Goal: Information Seeking & Learning: Learn about a topic

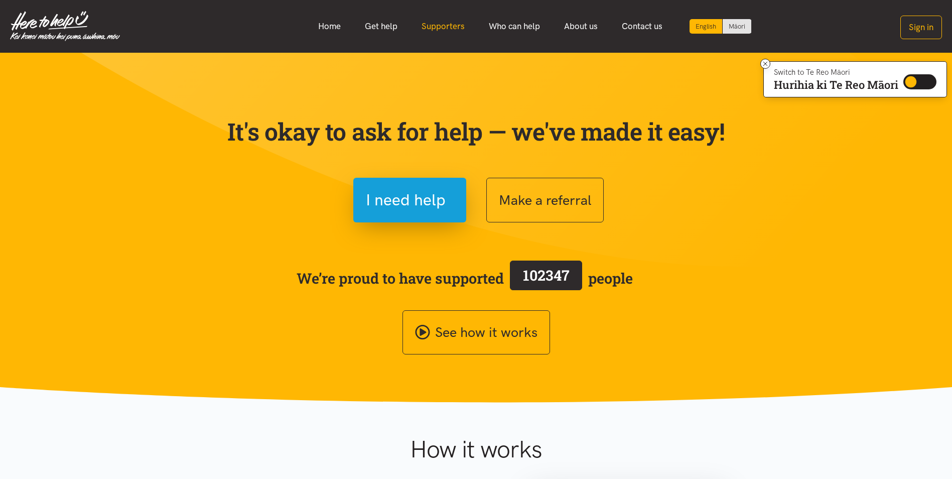
click at [450, 27] on link "Supporters" at bounding box center [443, 27] width 67 height 22
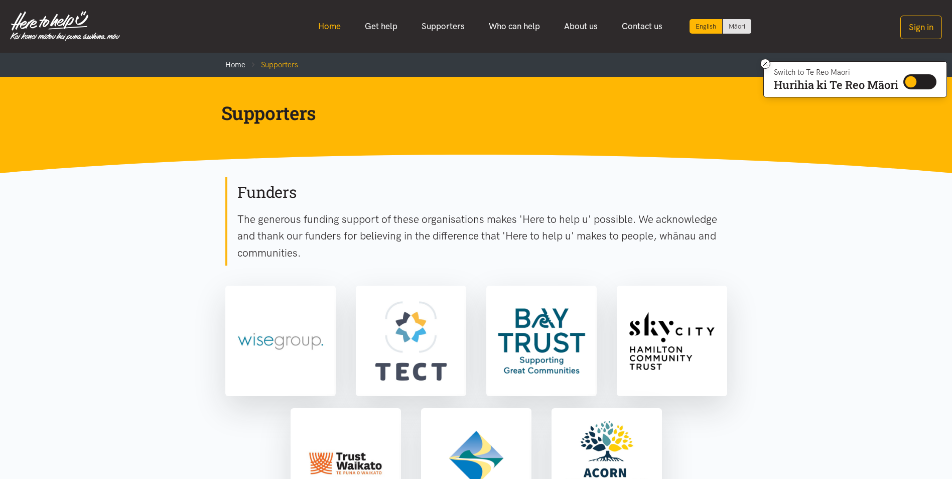
click at [335, 32] on link "Home" at bounding box center [329, 27] width 47 height 22
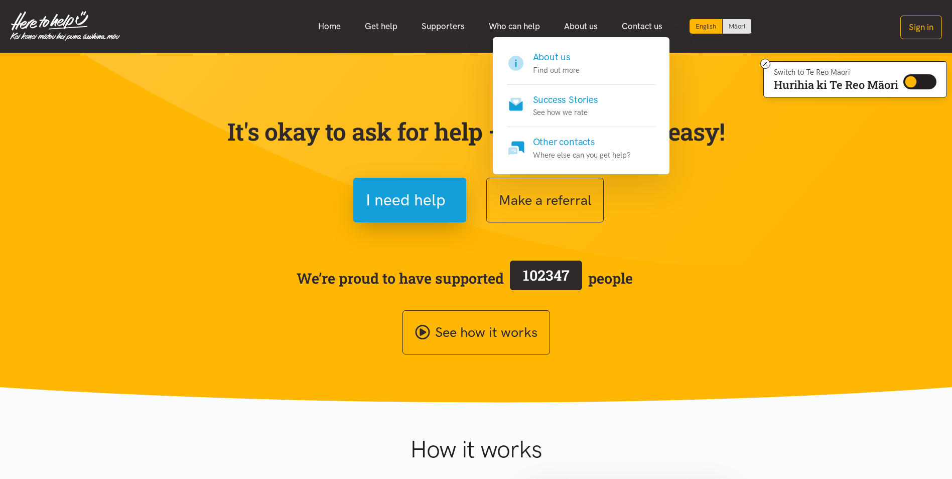
click at [548, 56] on h4 "About us" at bounding box center [556, 57] width 47 height 14
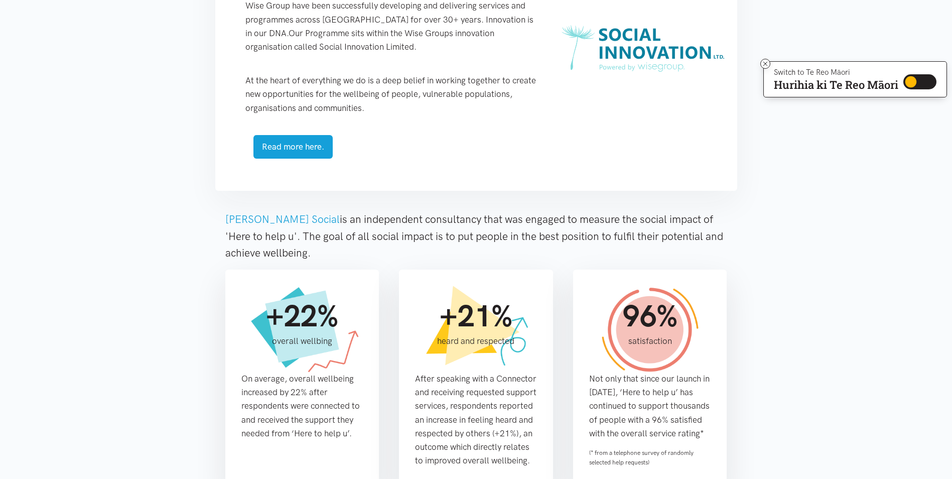
scroll to position [430, 0]
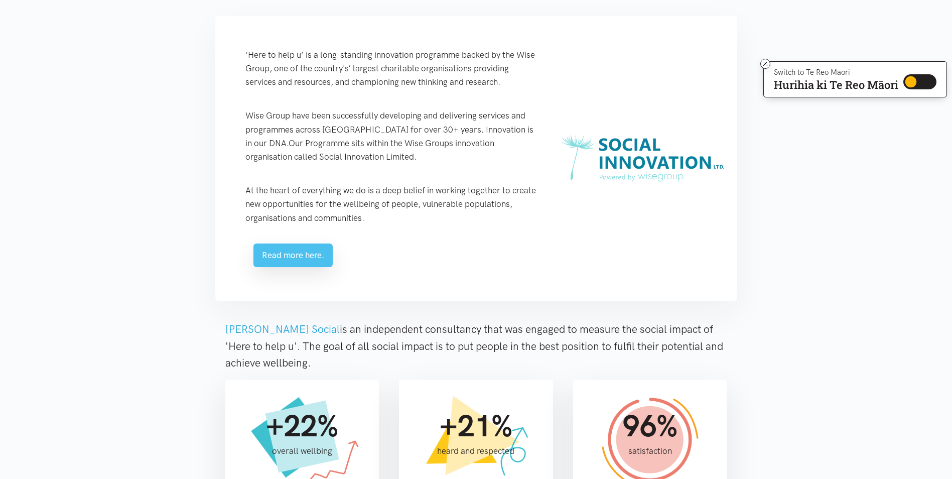
click at [286, 253] on link "Read more here." at bounding box center [292, 255] width 79 height 24
